Goal: Task Accomplishment & Management: Manage account settings

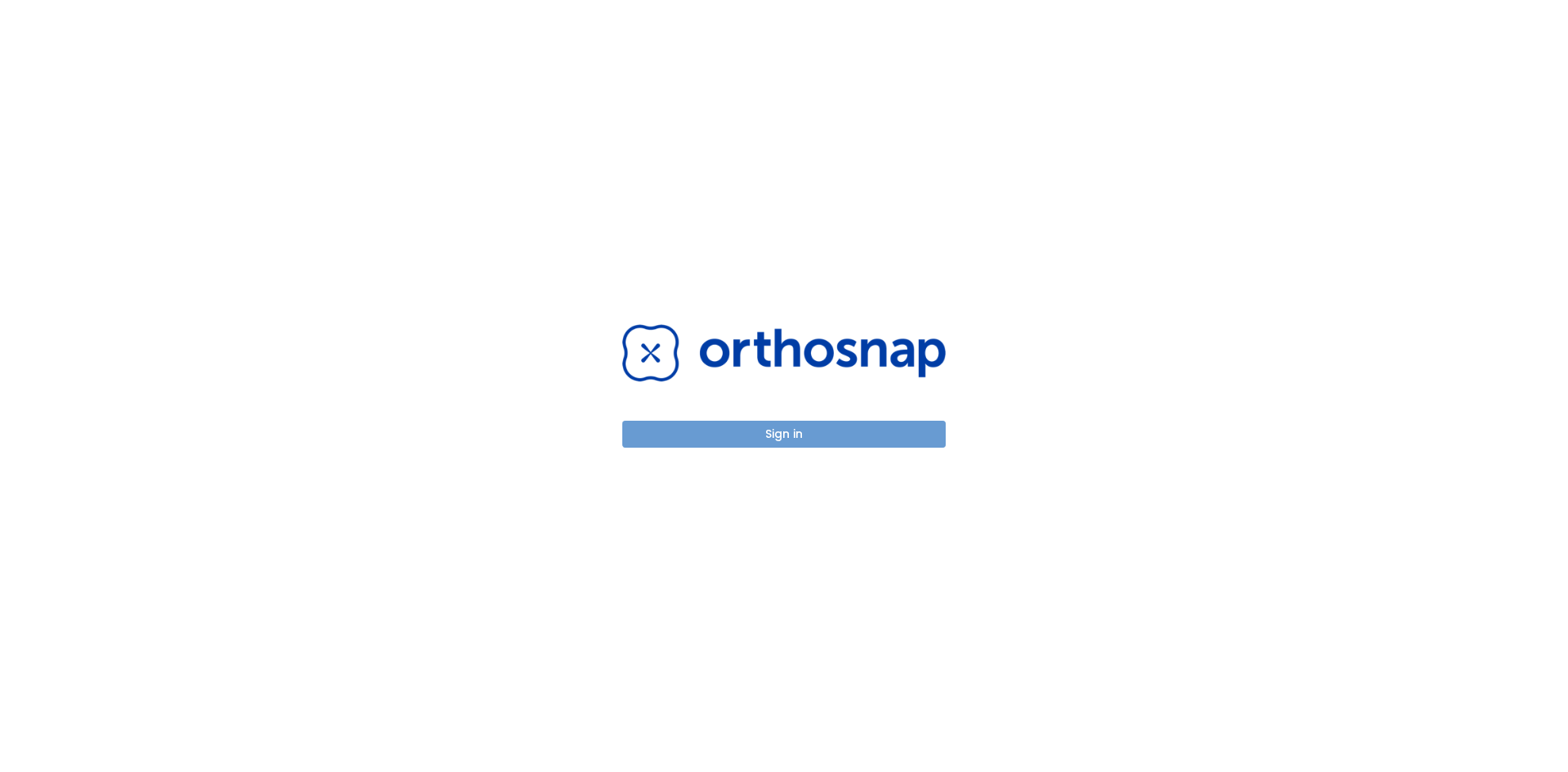
click at [727, 431] on button "Sign in" at bounding box center [784, 434] width 323 height 27
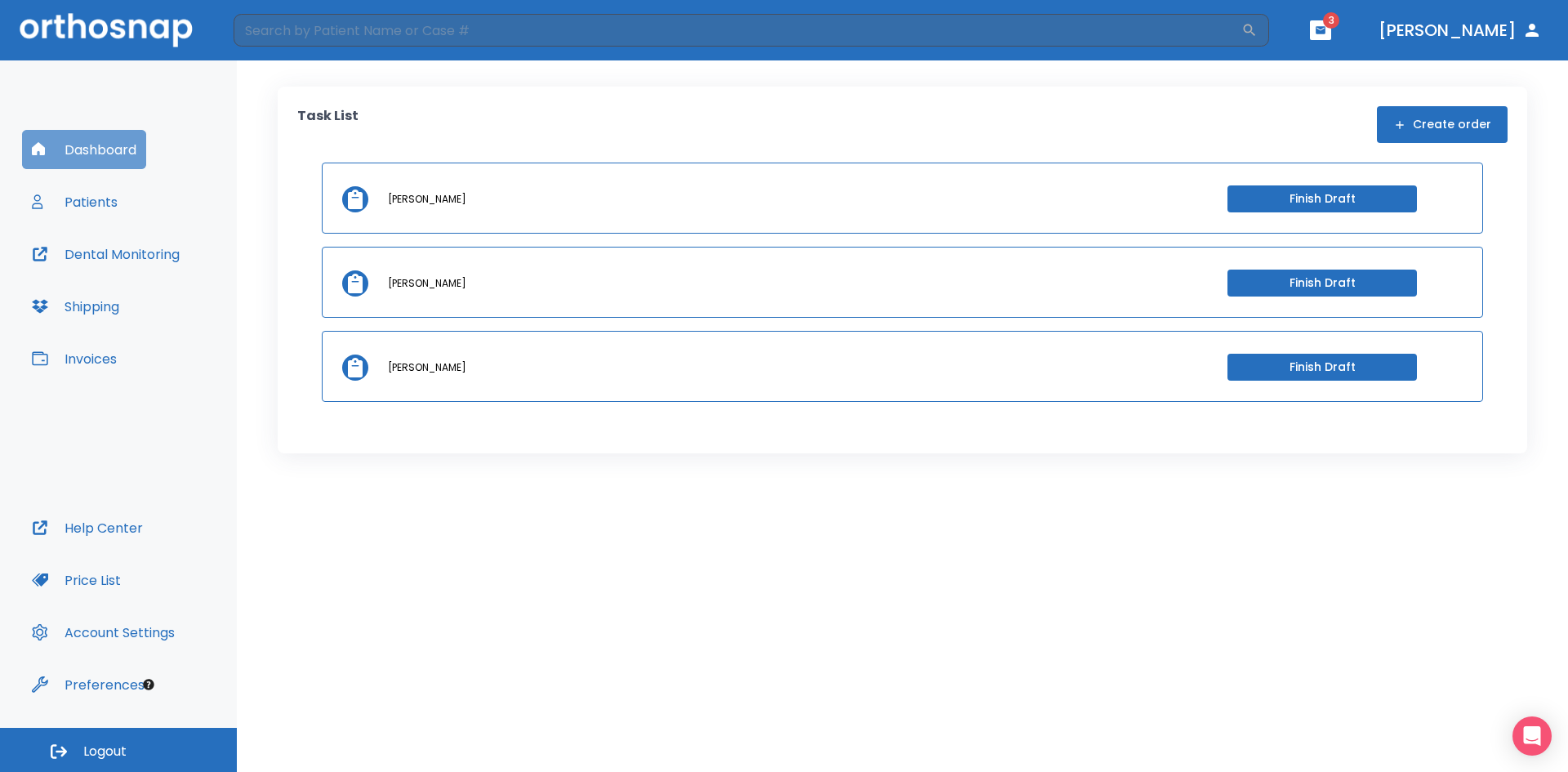
click at [90, 154] on button "Dashboard" at bounding box center [84, 150] width 124 height 39
click at [77, 202] on button "Patients" at bounding box center [75, 201] width 105 height 39
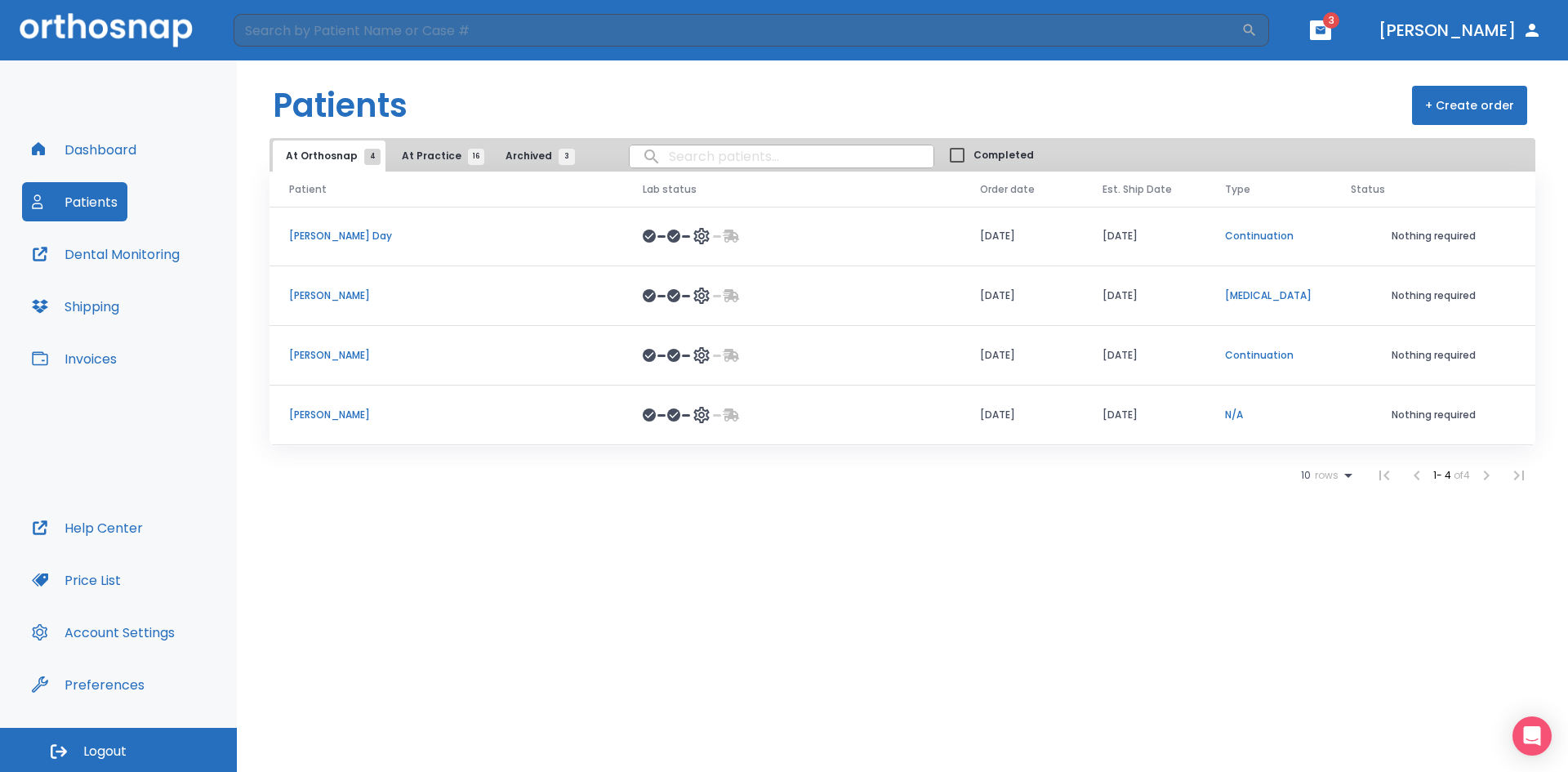
click at [416, 154] on span "At Practice 16" at bounding box center [439, 156] width 74 height 15
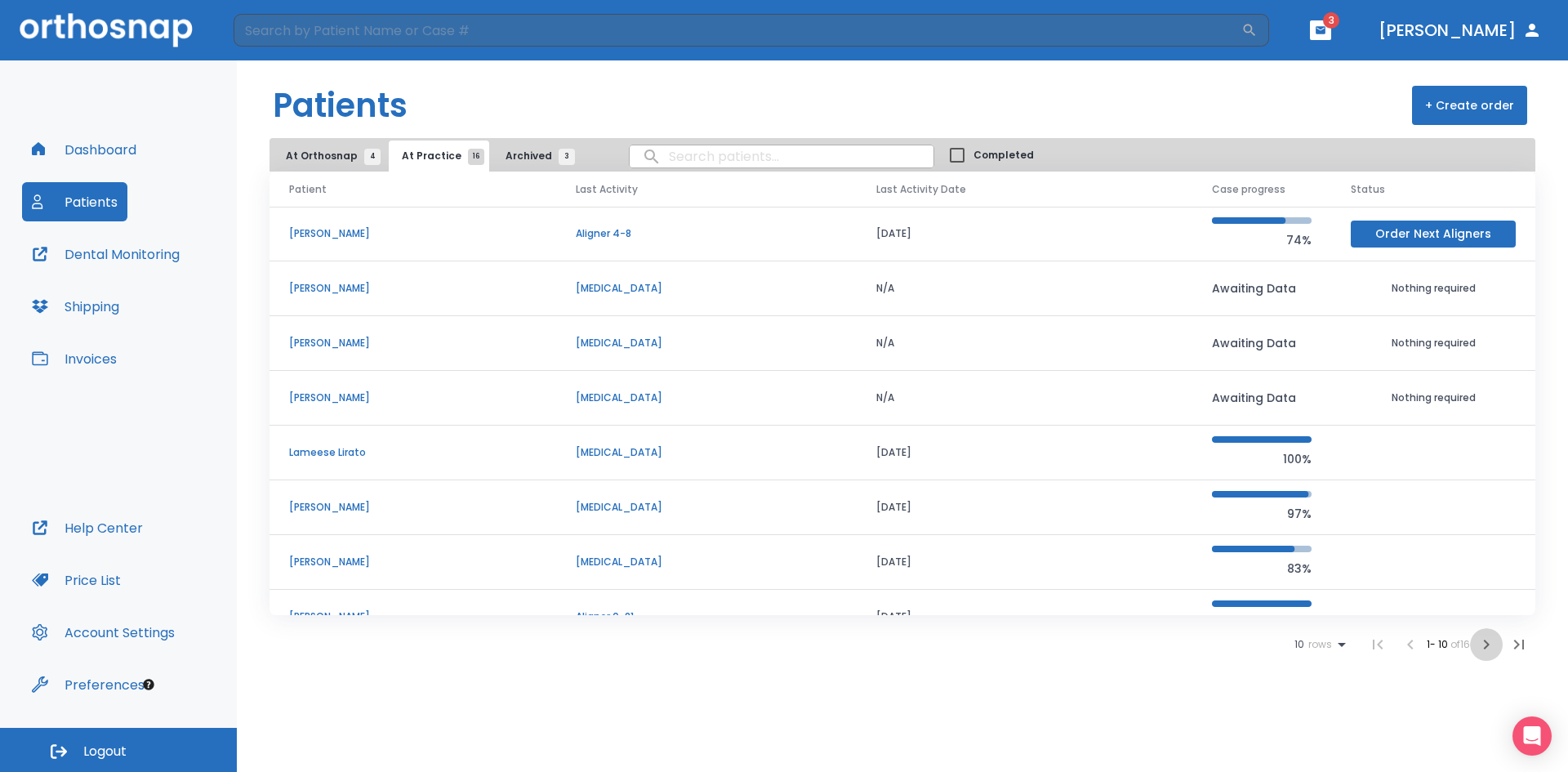
click at [1485, 644] on icon "button" at bounding box center [1486, 644] width 19 height 19
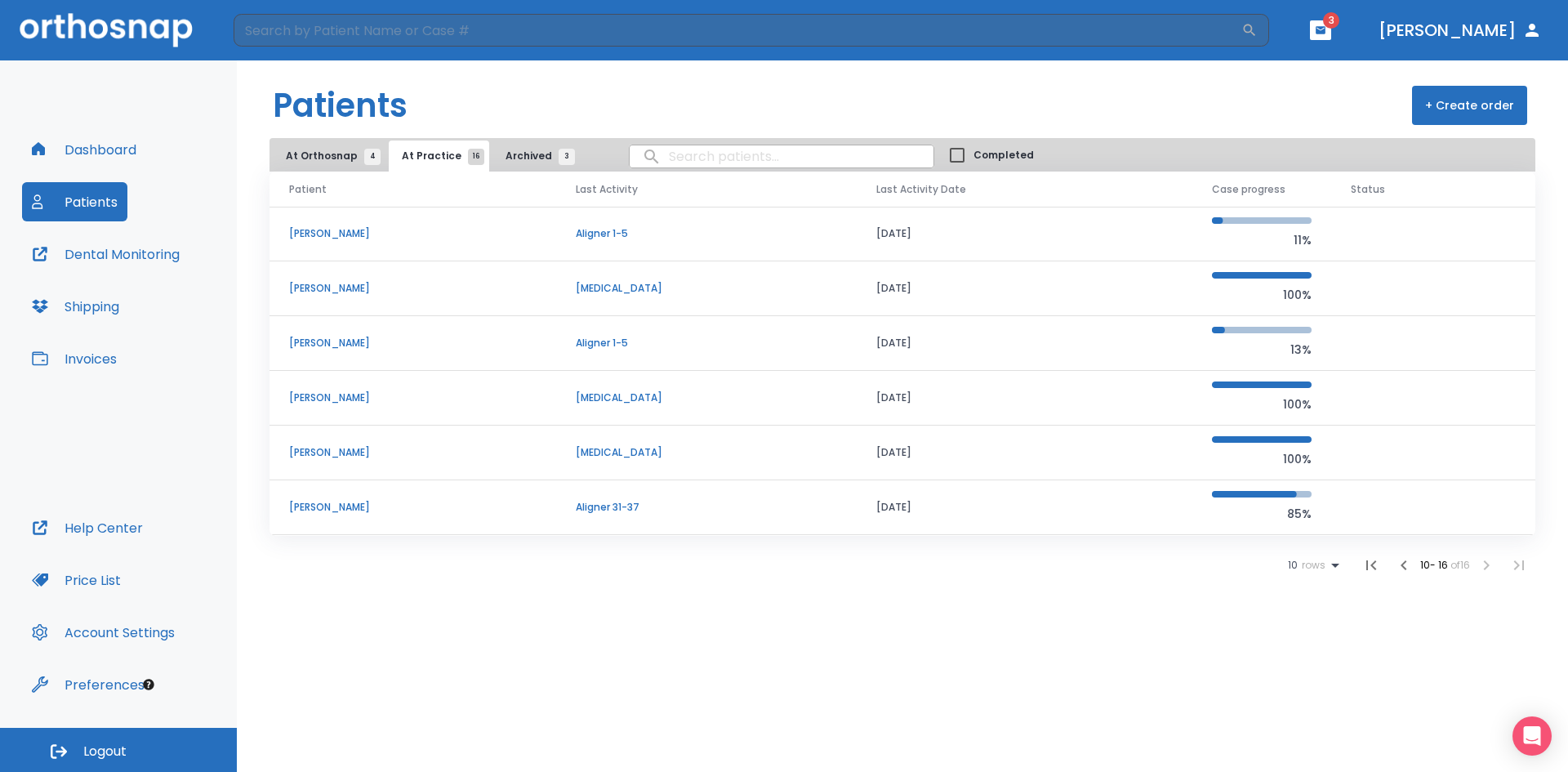
click at [305, 237] on p "[PERSON_NAME]" at bounding box center [413, 234] width 247 height 15
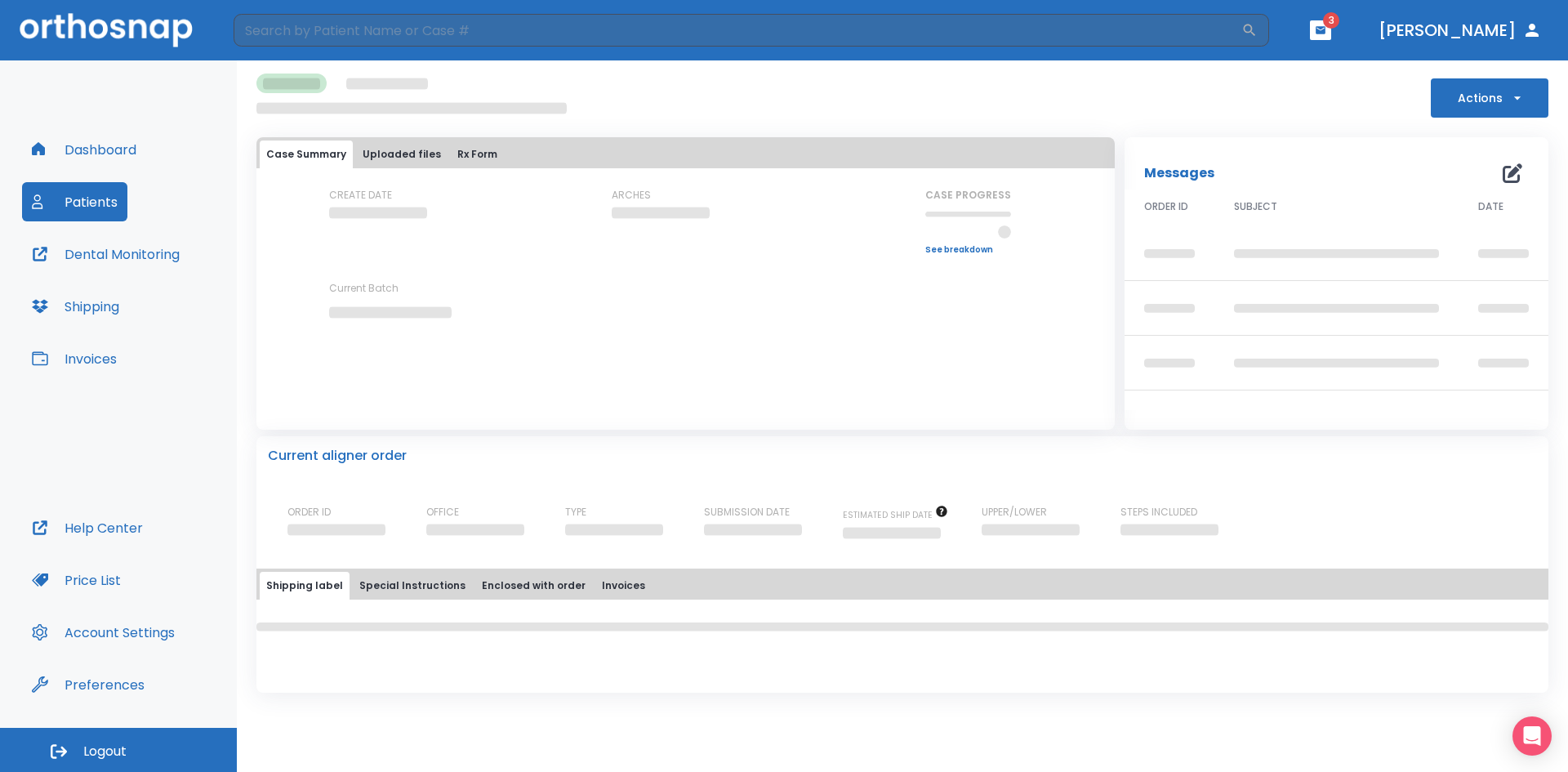
click at [305, 237] on div "CREATE DATE ARCHES CASE PROGRESS Upper progress (Est. Awaiting Data ) 0% Lower …" at bounding box center [686, 267] width 859 height 159
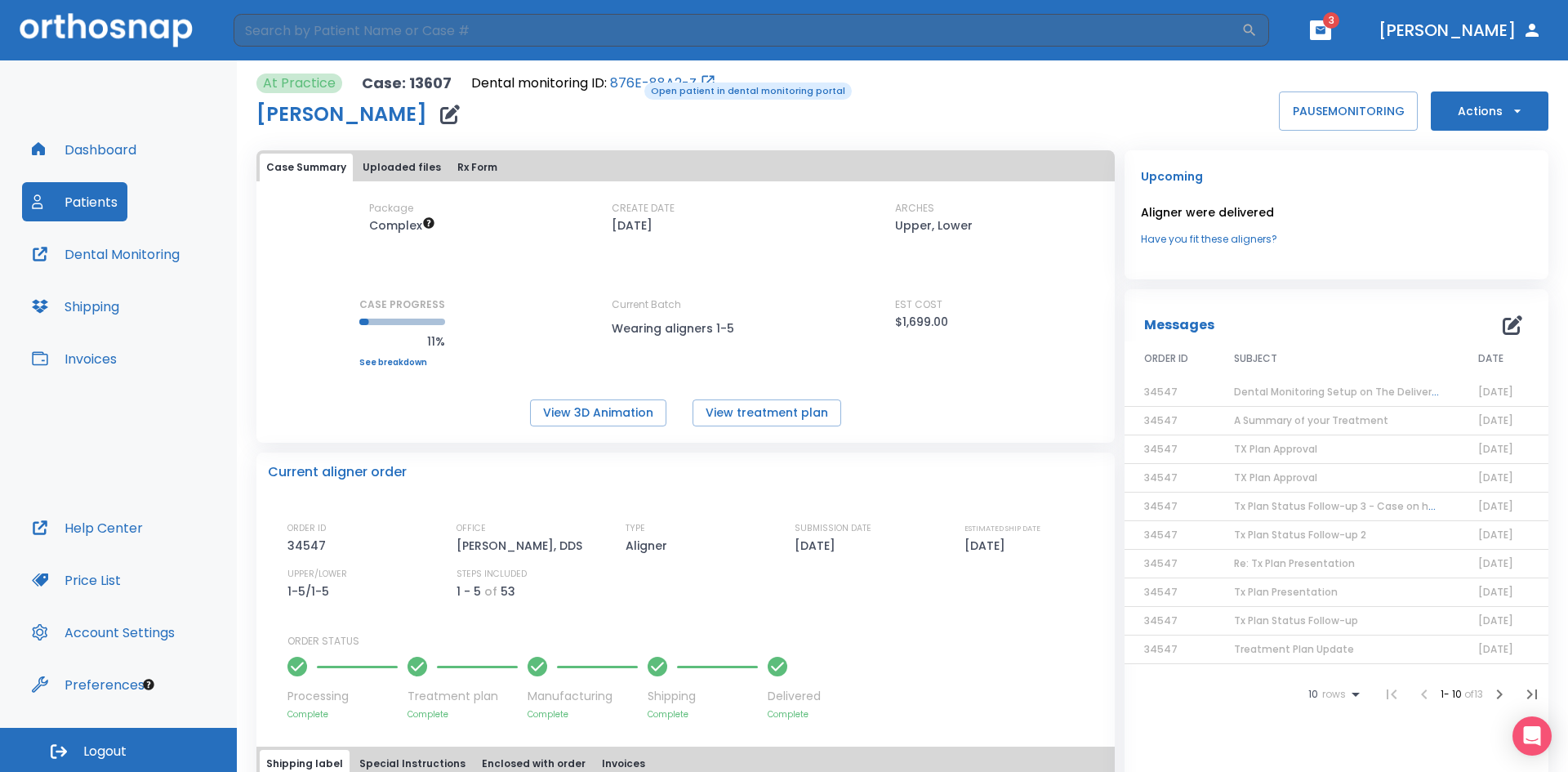
click at [633, 81] on link "876E-88A2-Z" at bounding box center [654, 83] width 87 height 19
click at [1514, 110] on icon "button" at bounding box center [1516, 112] width 6 height 4
click at [766, 138] on div at bounding box center [784, 386] width 1568 height 772
